Goal: Task Accomplishment & Management: Use online tool/utility

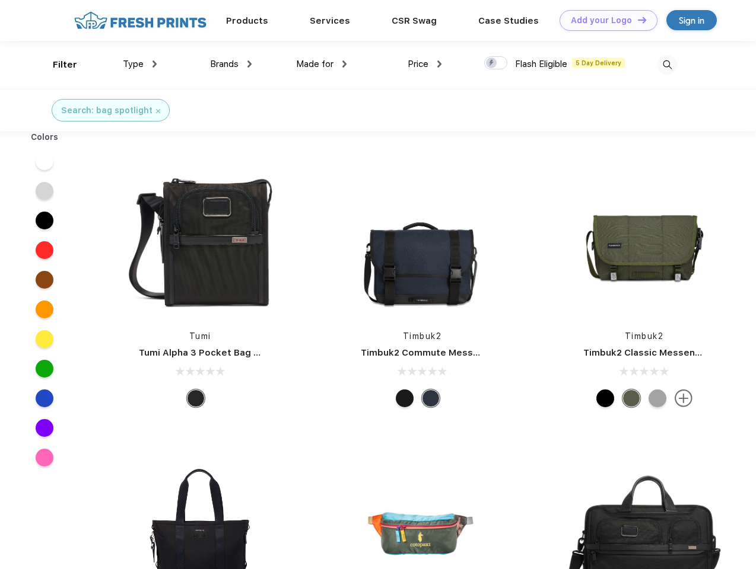
click at [604, 20] on link "Add your Logo Design Tool" at bounding box center [608, 20] width 98 height 21
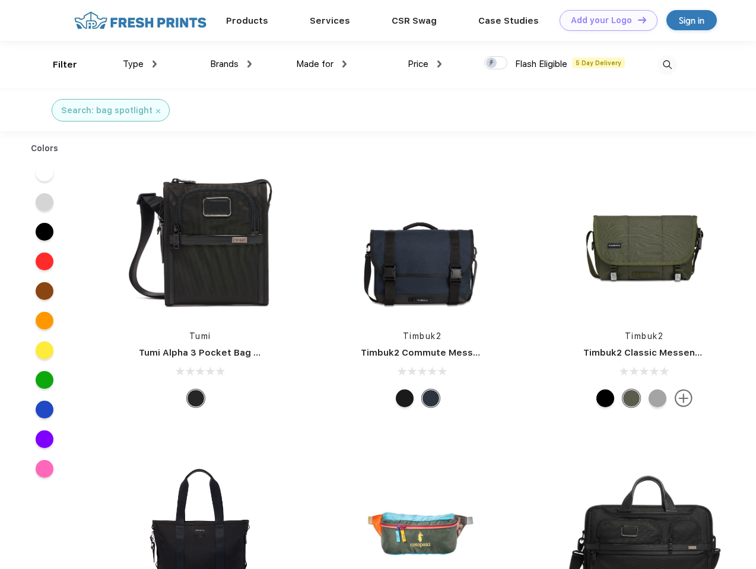
click at [0, 0] on div "Design Tool" at bounding box center [0, 0] width 0 height 0
click at [636, 20] on link "Add your Logo Design Tool" at bounding box center [608, 20] width 98 height 21
click at [57, 65] on div "Filter" at bounding box center [65, 65] width 24 height 14
click at [140, 64] on span "Type" at bounding box center [133, 64] width 21 height 11
click at [231, 64] on span "Brands" at bounding box center [224, 64] width 28 height 11
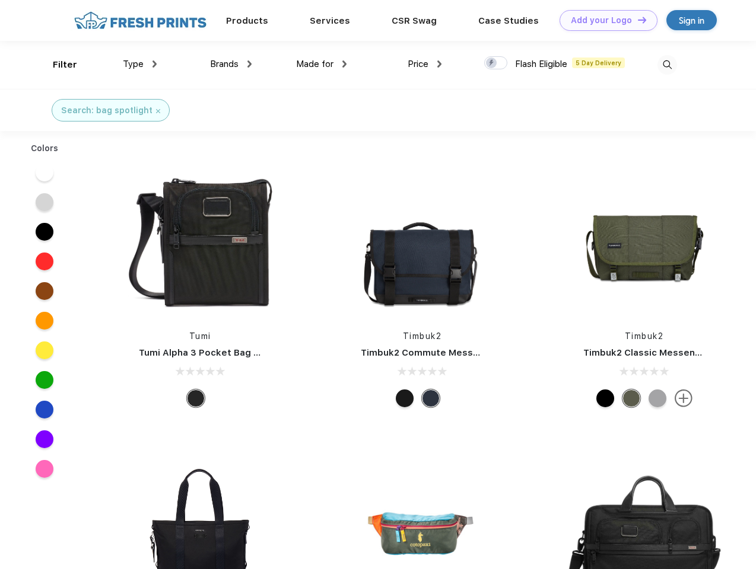
click at [321, 64] on span "Made for" at bounding box center [314, 64] width 37 height 11
click at [425, 64] on span "Price" at bounding box center [417, 64] width 21 height 11
click at [496, 63] on div at bounding box center [495, 62] width 23 height 13
click at [492, 63] on input "checkbox" at bounding box center [488, 60] width 8 height 8
click at [667, 65] on img at bounding box center [667, 65] width 20 height 20
